Goal: Task Accomplishment & Management: Use online tool/utility

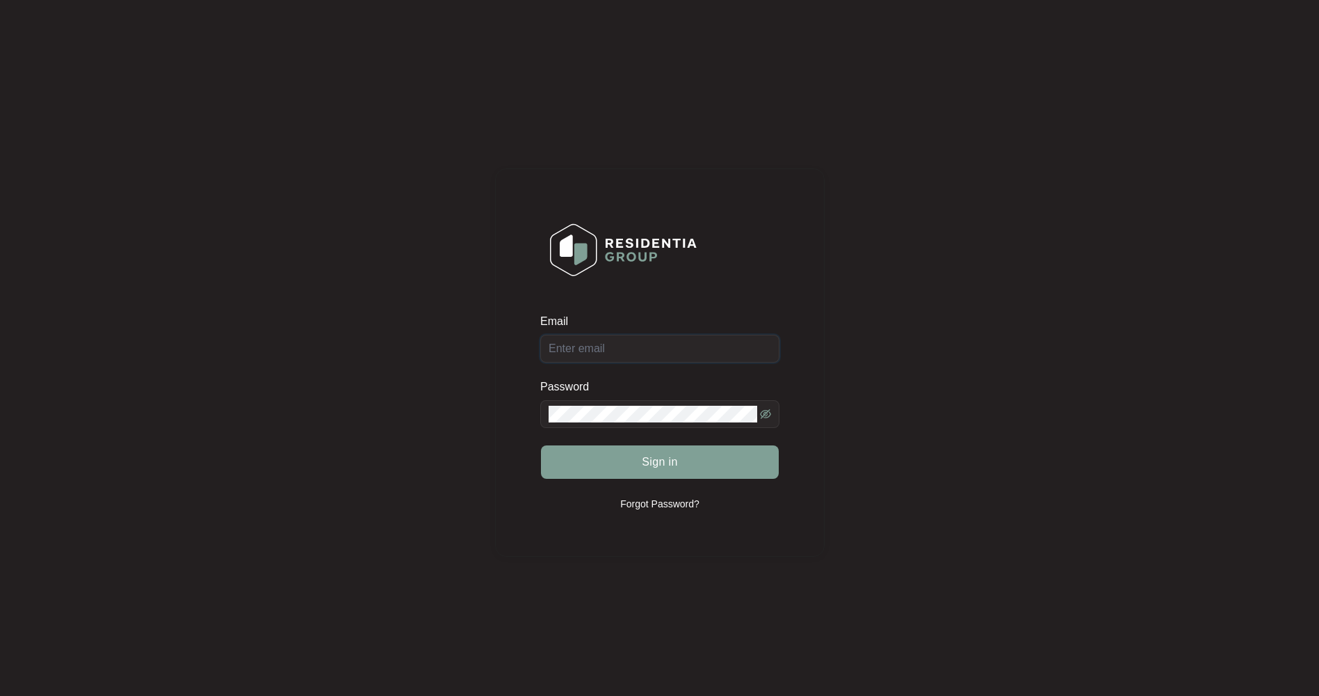
type input "[EMAIL_ADDRESS][DOMAIN_NAME]"
click at [665, 460] on div "Sign in" at bounding box center [659, 461] width 239 height 35
click at [643, 466] on span "Sign in" at bounding box center [660, 461] width 36 height 17
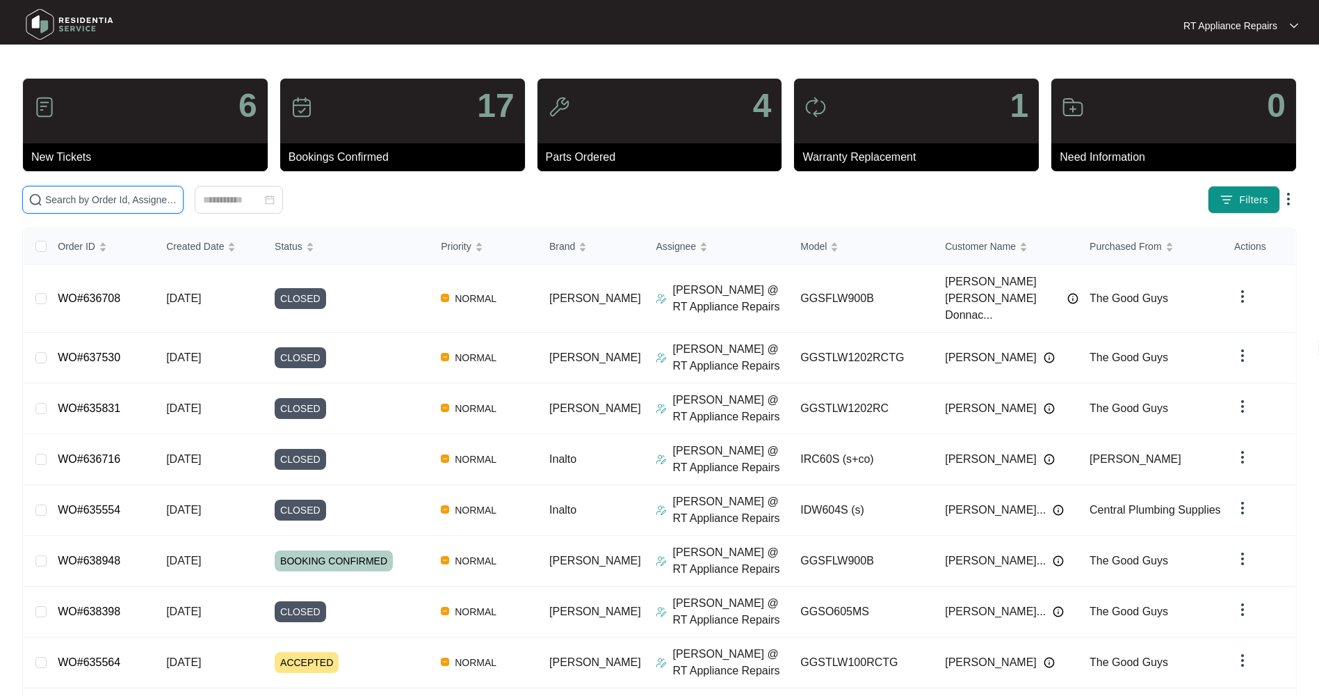
click at [106, 205] on input "text" at bounding box center [111, 199] width 132 height 15
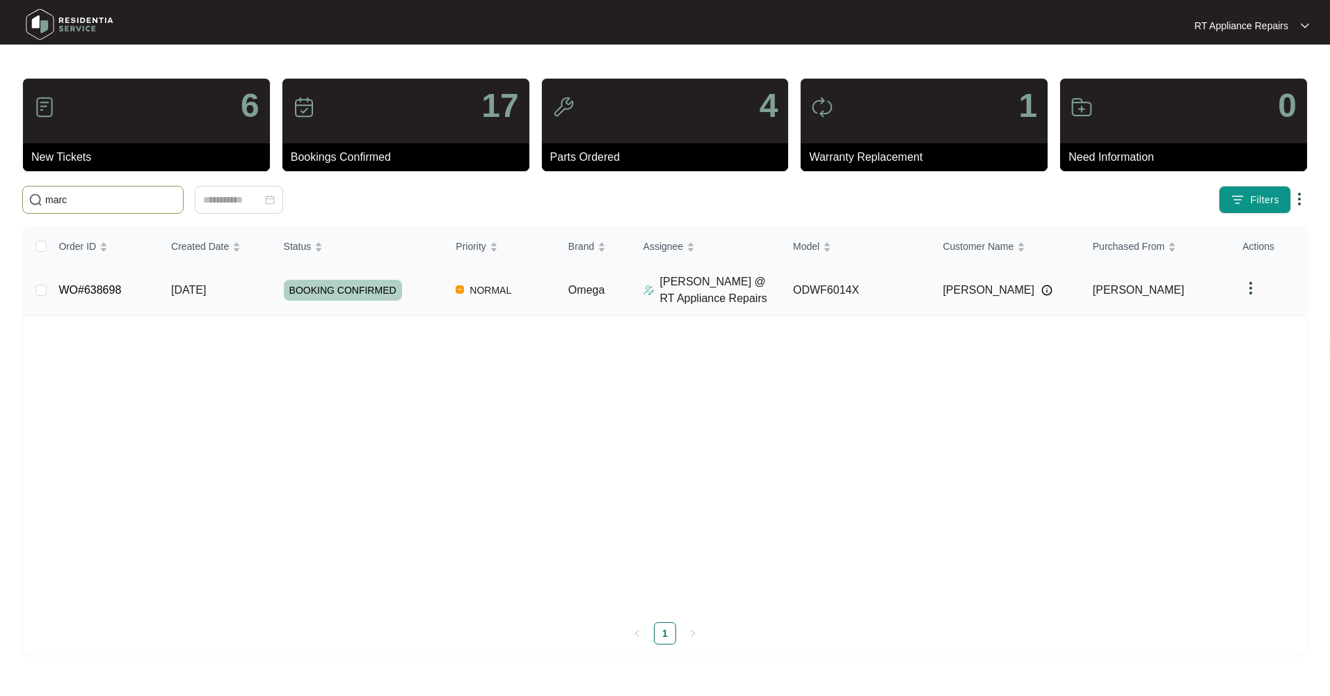
type input "marc"
click at [168, 287] on td "[DATE]" at bounding box center [216, 290] width 113 height 51
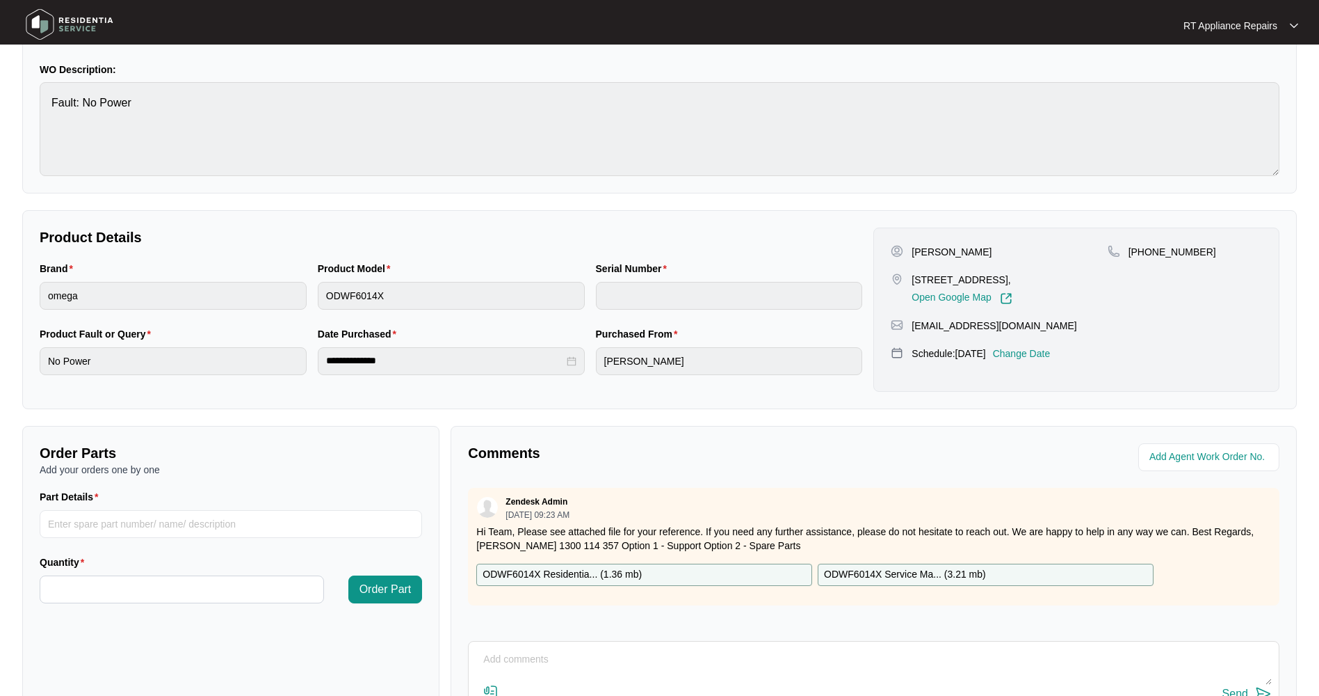
scroll to position [227, 0]
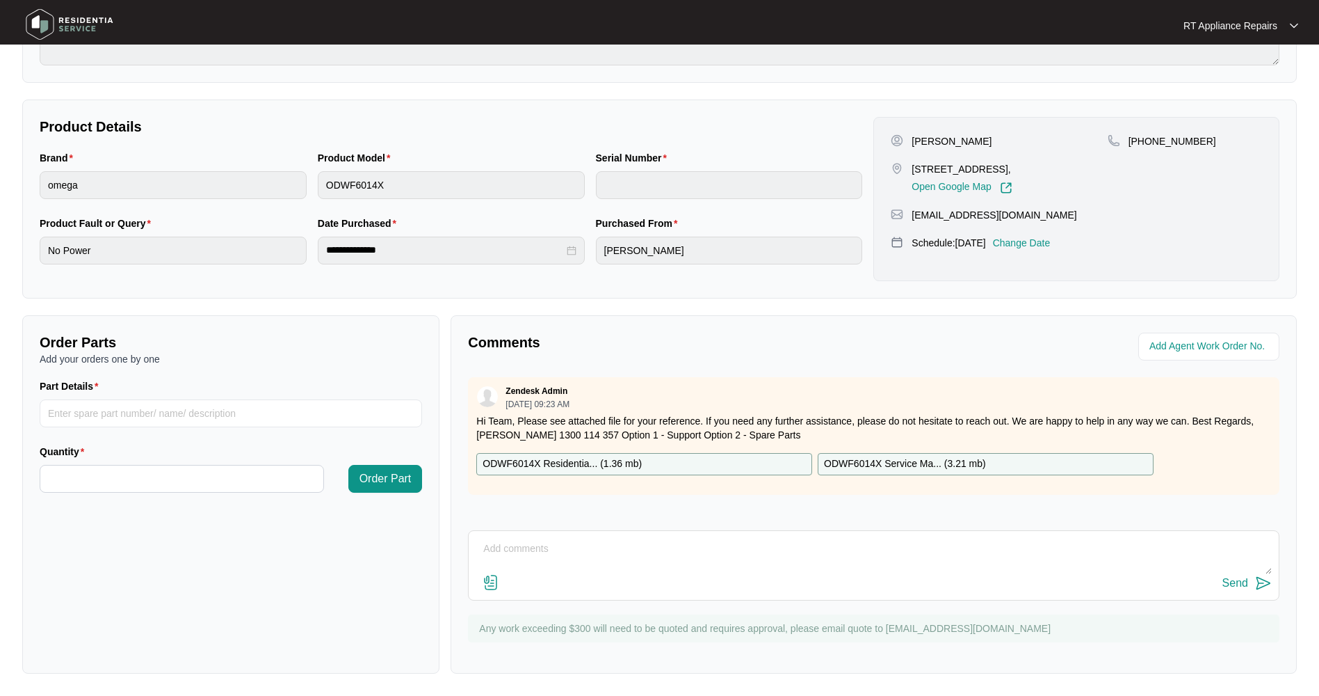
click at [856, 458] on p "ODWF6014X Service Ma... ( 3.21 mb )" at bounding box center [905, 463] width 162 height 15
drag, startPoint x: 599, startPoint y: 460, endPoint x: 612, endPoint y: 458, distance: 13.4
click at [599, 460] on p "ODWF6014X Residentia... ( 1.36 mb )" at bounding box center [562, 463] width 159 height 15
click at [125, 412] on input "Part Details" at bounding box center [231, 413] width 383 height 28
type input "1 x Loc 102, SP20030 Display PCB"
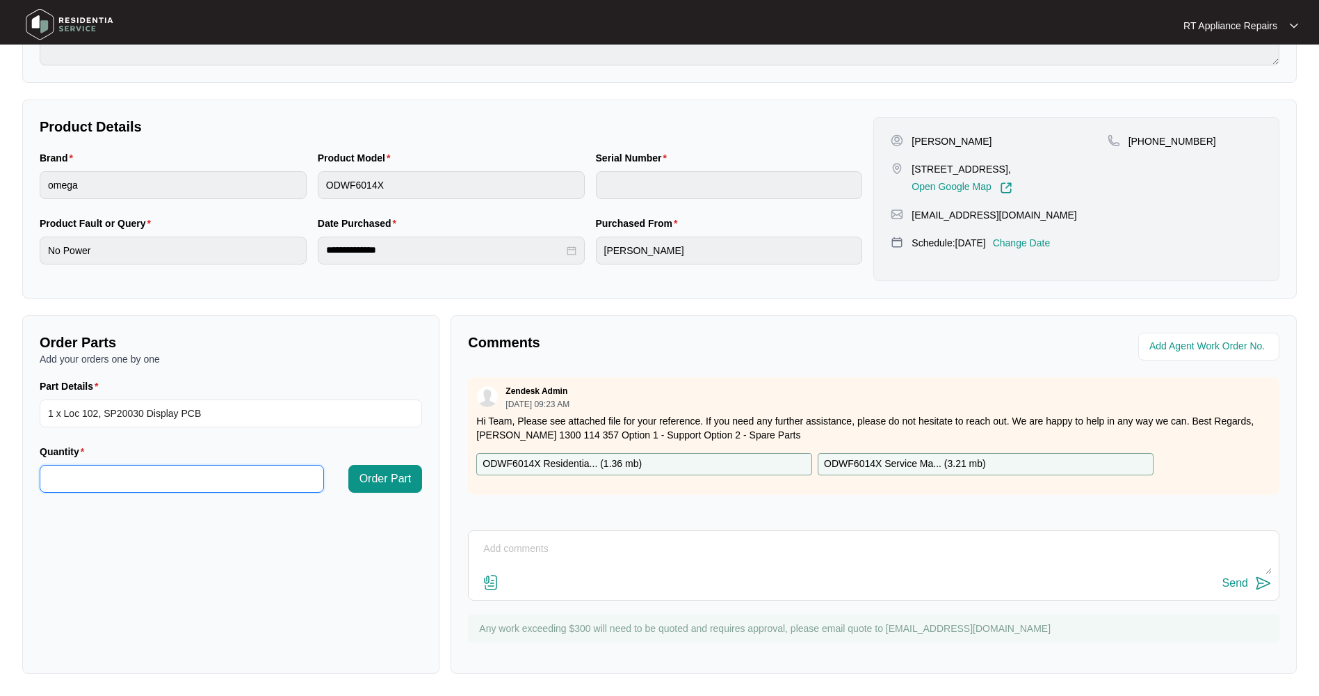
click at [153, 481] on input "Quantity" at bounding box center [181, 478] width 283 height 26
type input "*"
click at [396, 485] on span "Order Part" at bounding box center [386, 478] width 52 height 17
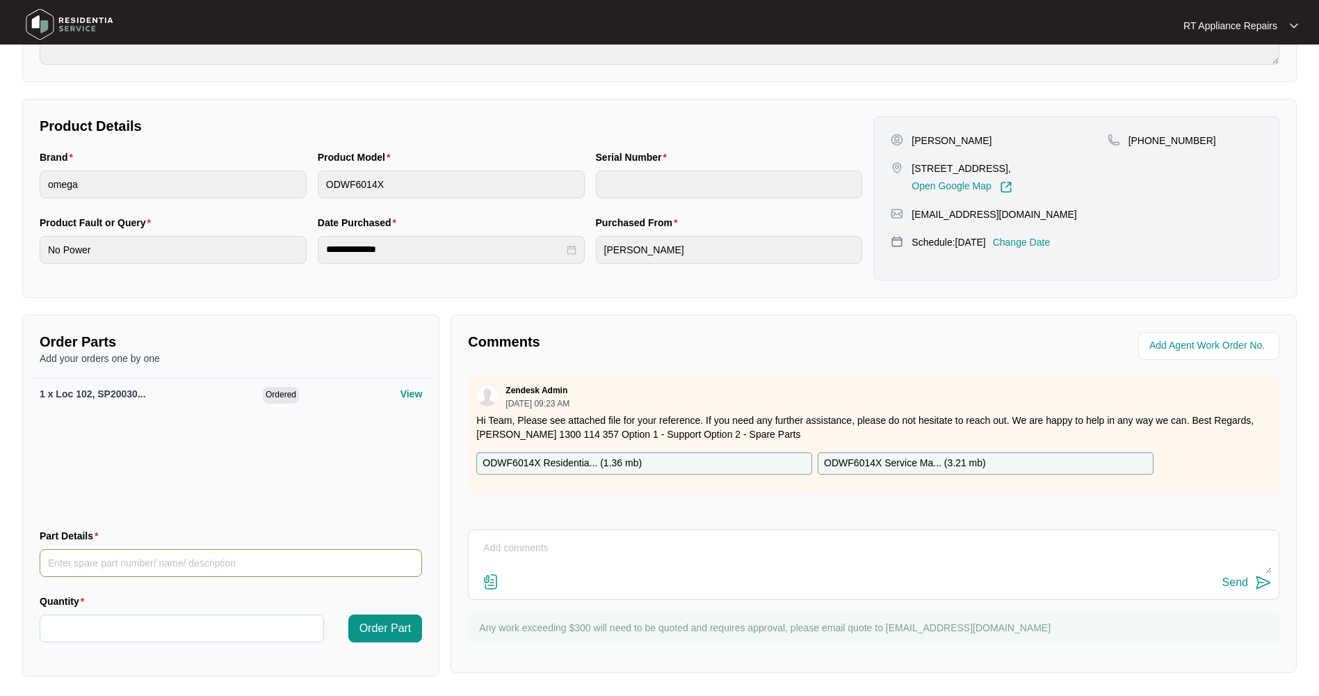
click at [106, 567] on input "Part Details" at bounding box center [231, 563] width 383 height 28
type input "1 x Loc 428, SP20080 Main PCB"
click at [77, 623] on input "Quantity" at bounding box center [181, 628] width 283 height 26
type input "*"
click at [382, 632] on span "Order Part" at bounding box center [386, 628] width 52 height 17
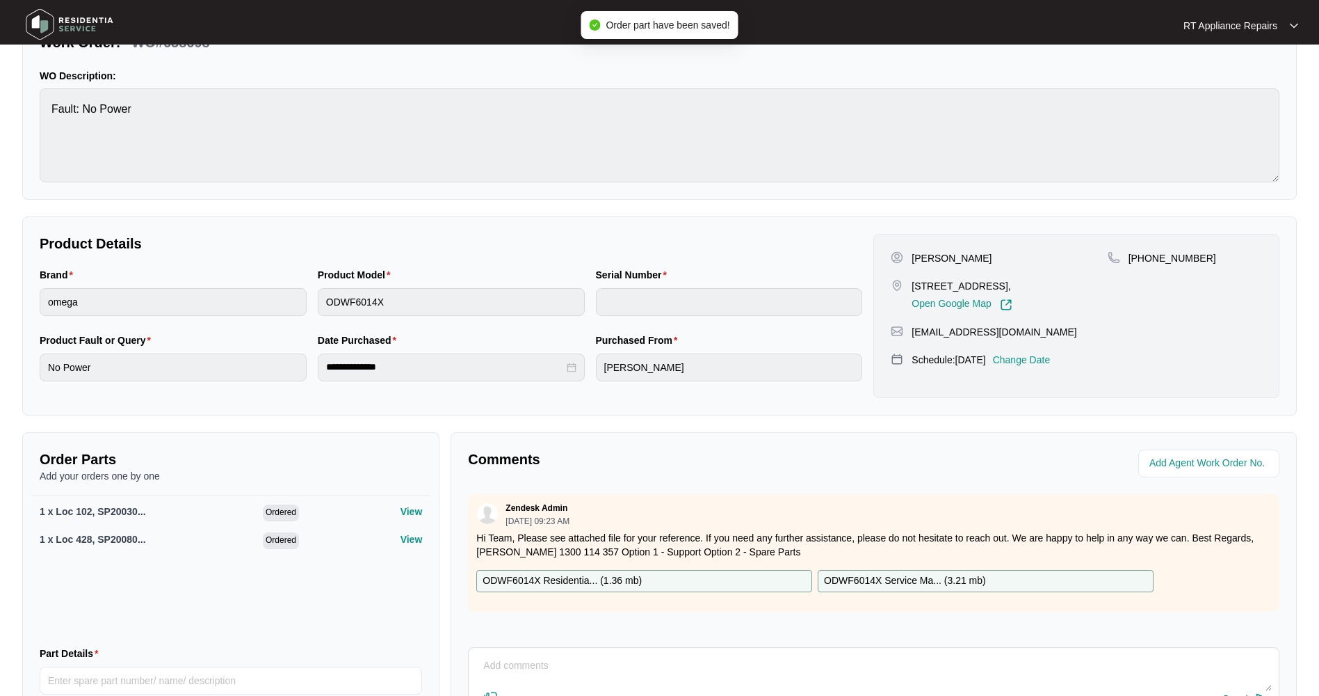
scroll to position [0, 0]
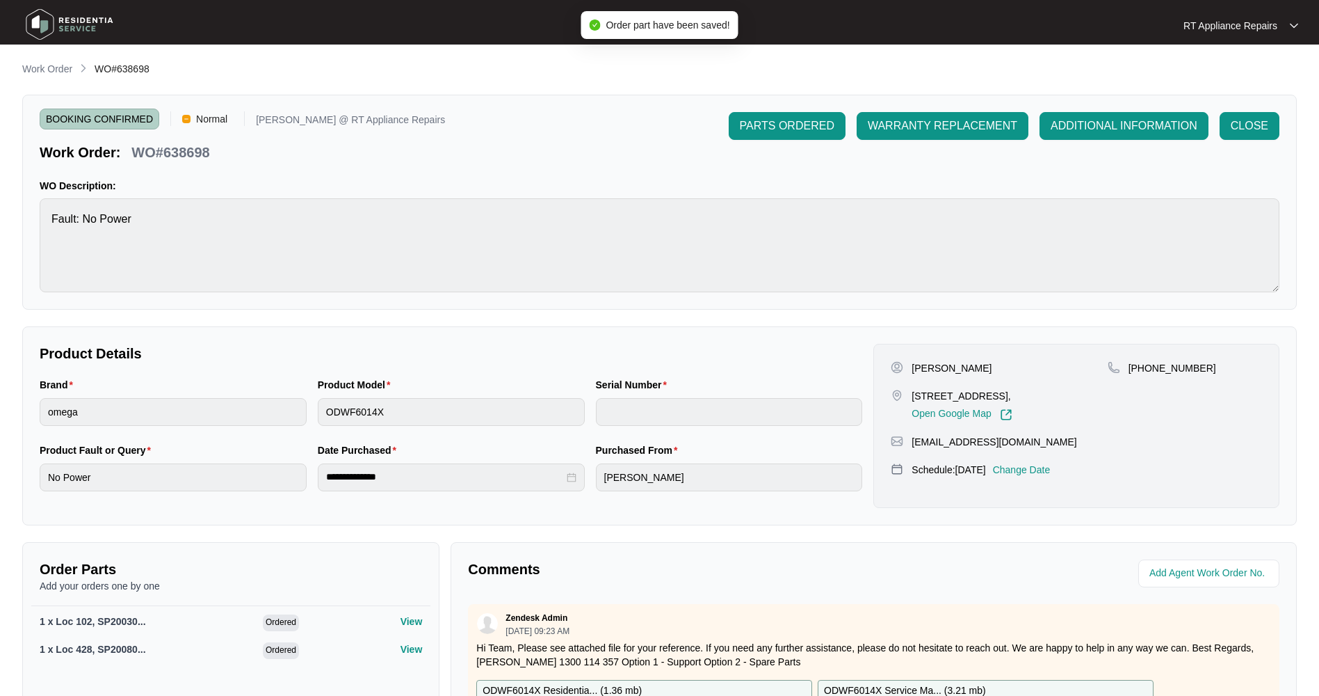
click at [775, 122] on span "PARTS ORDERED" at bounding box center [787, 126] width 95 height 17
click at [1224, 33] on div "RT Appliance Repairs RT Applian..." at bounding box center [659, 25] width 1289 height 44
click at [1241, 22] on p "RT Appliance Repairs" at bounding box center [1231, 26] width 94 height 14
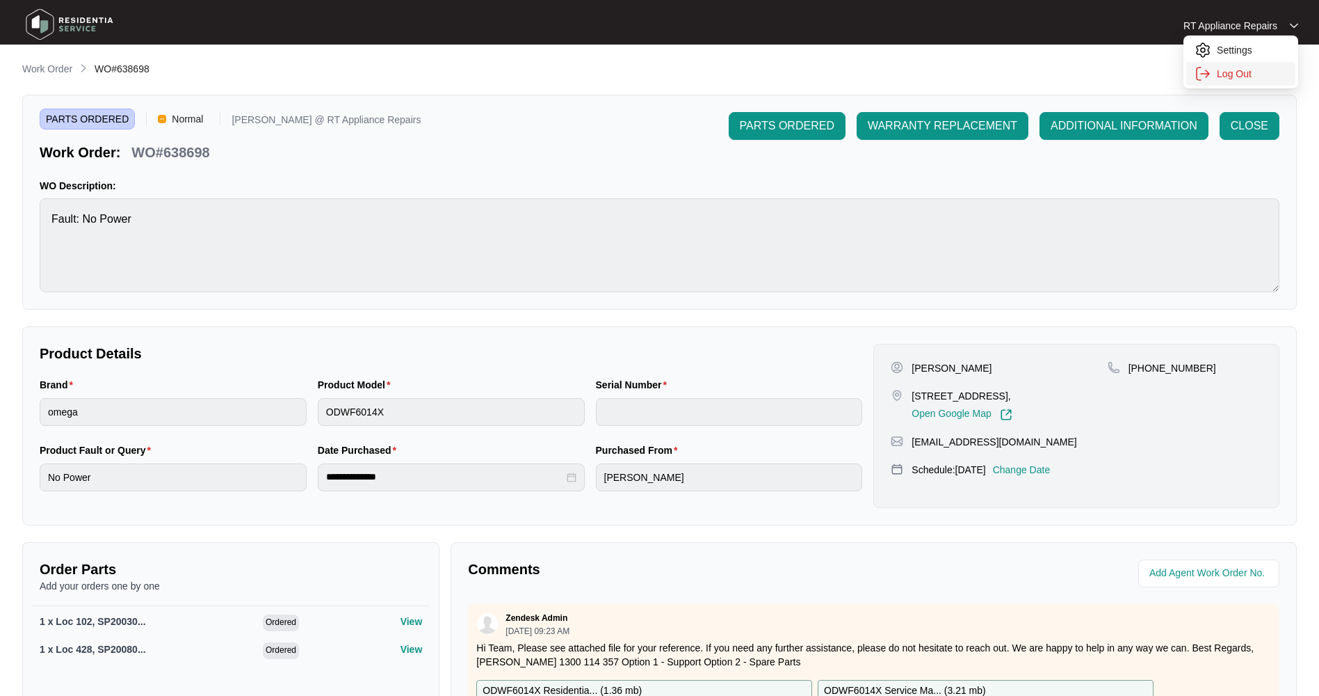
click at [1230, 72] on p "Log Out" at bounding box center [1252, 74] width 70 height 14
